Goal: Information Seeking & Learning: Find specific fact

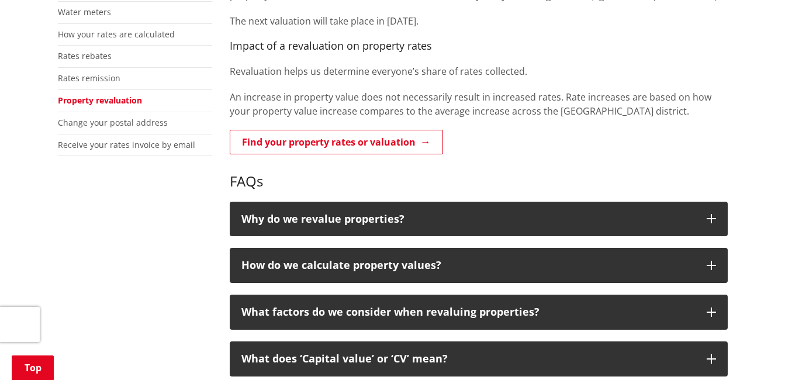
scroll to position [315, 0]
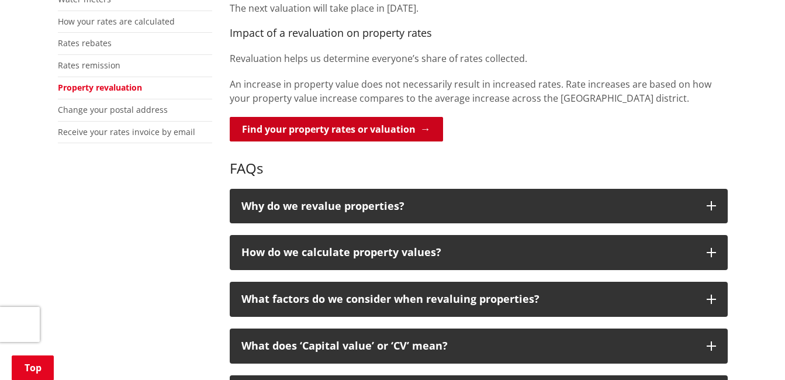
click at [301, 130] on link "Find your property rates or valuation" at bounding box center [336, 129] width 213 height 25
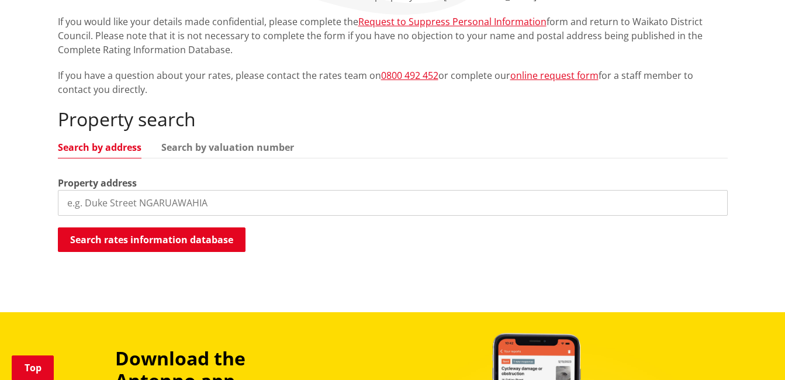
scroll to position [251, 0]
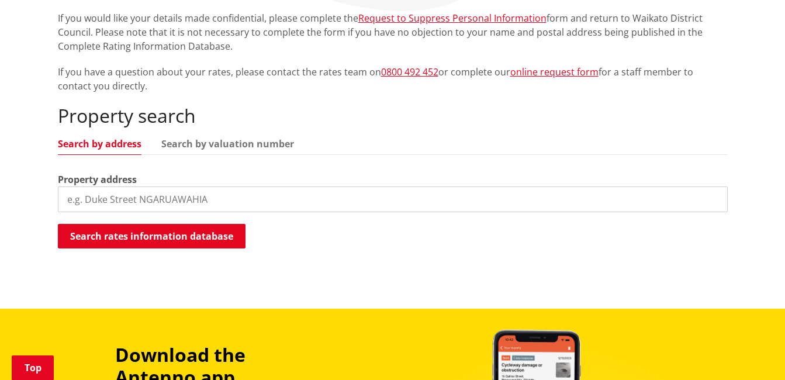
click at [70, 199] on input "search" at bounding box center [393, 200] width 670 height 26
paste input "[STREET_ADDRESS]"
type input "[STREET_ADDRESS]"
